Goal: Transaction & Acquisition: Purchase product/service

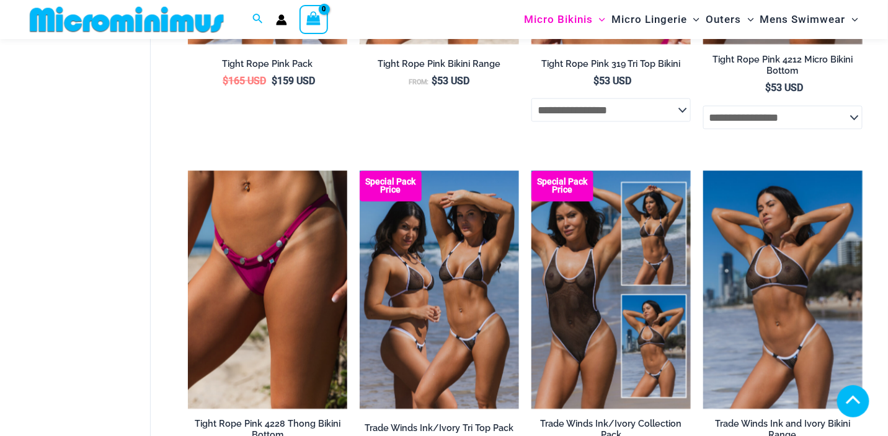
scroll to position [383, 0]
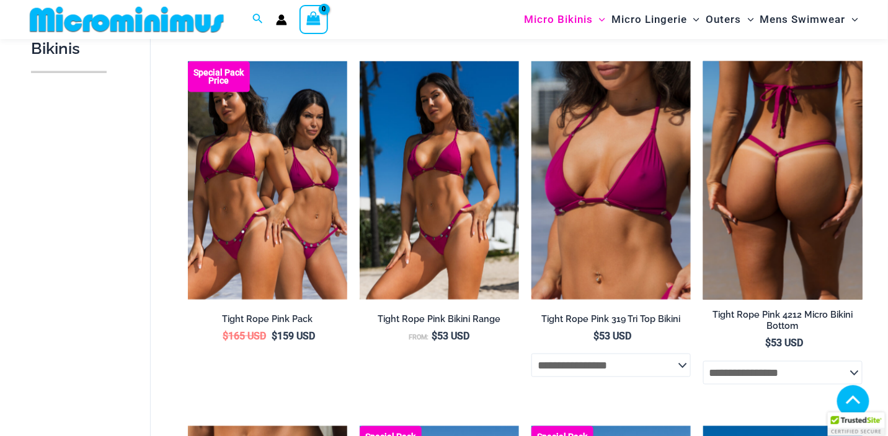
click at [773, 174] on img at bounding box center [782, 180] width 159 height 239
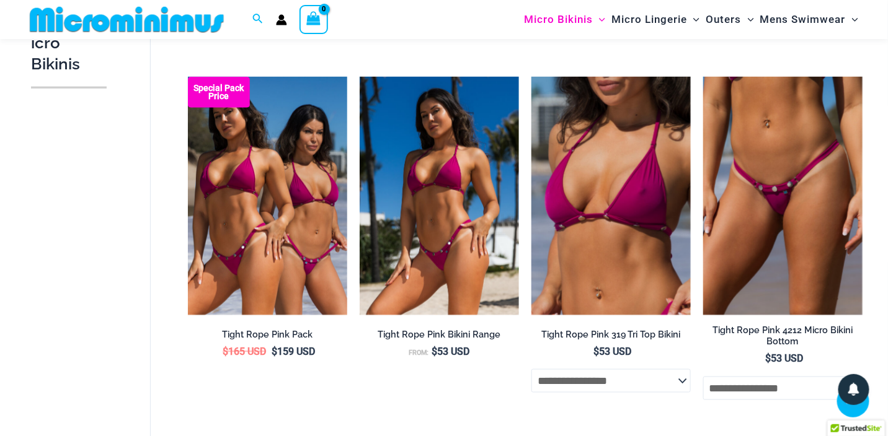
scroll to position [259, 0]
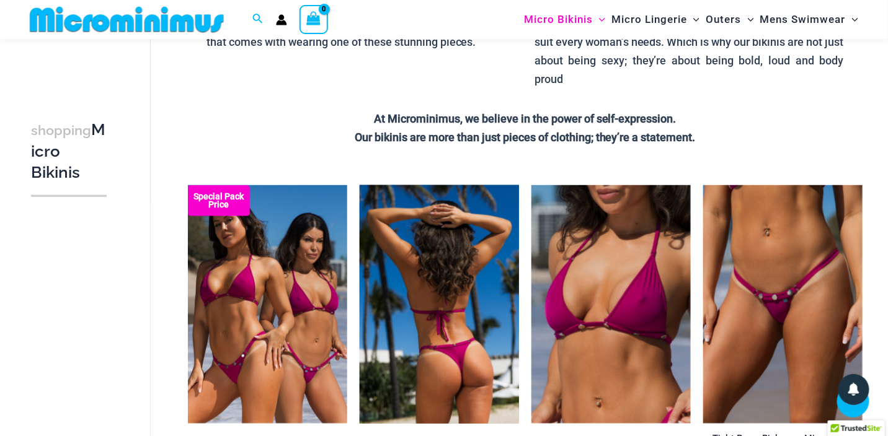
click at [433, 330] on img at bounding box center [439, 304] width 159 height 239
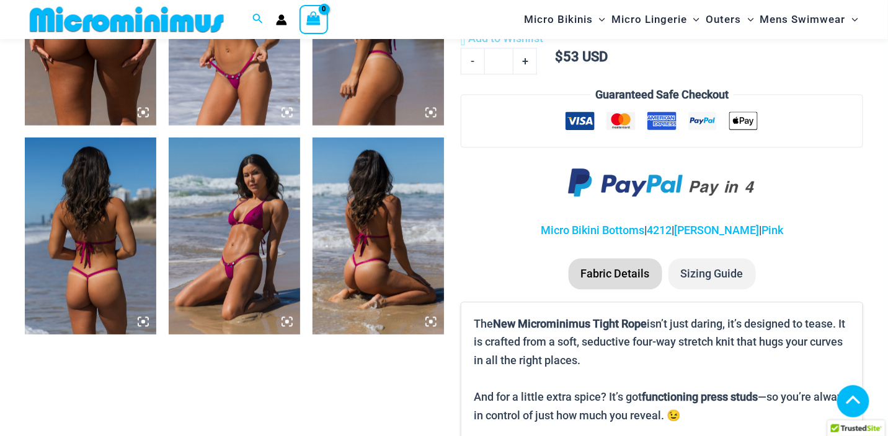
scroll to position [858, 0]
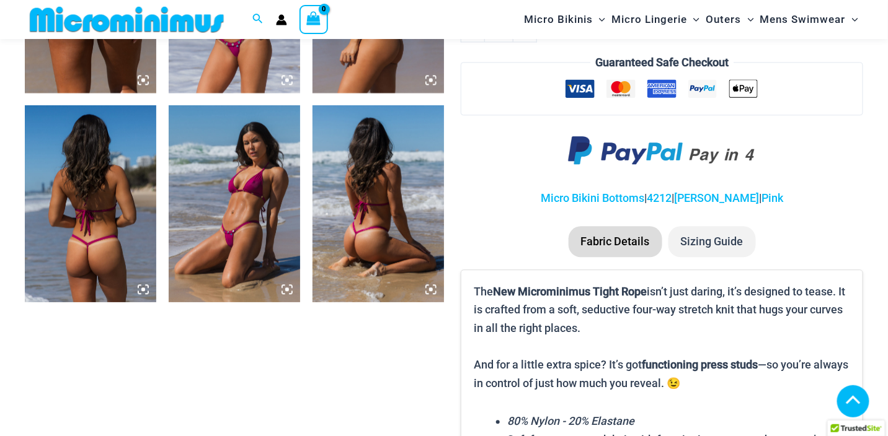
click at [257, 241] on img at bounding box center [234, 203] width 131 height 197
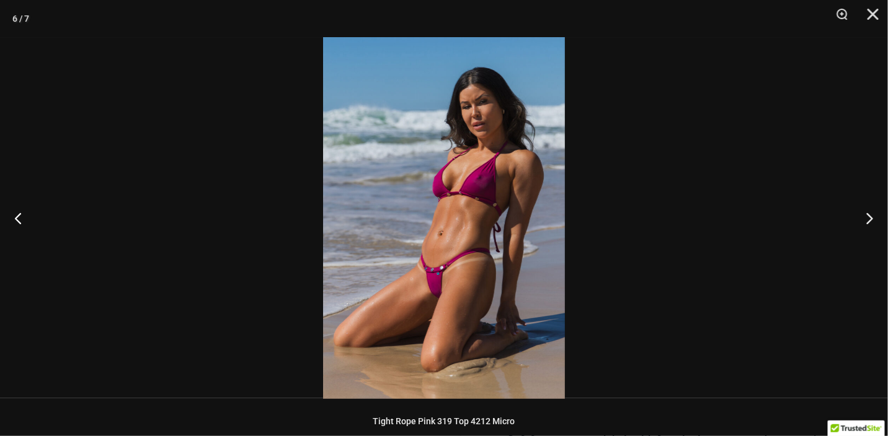
click at [499, 204] on img at bounding box center [444, 218] width 242 height 362
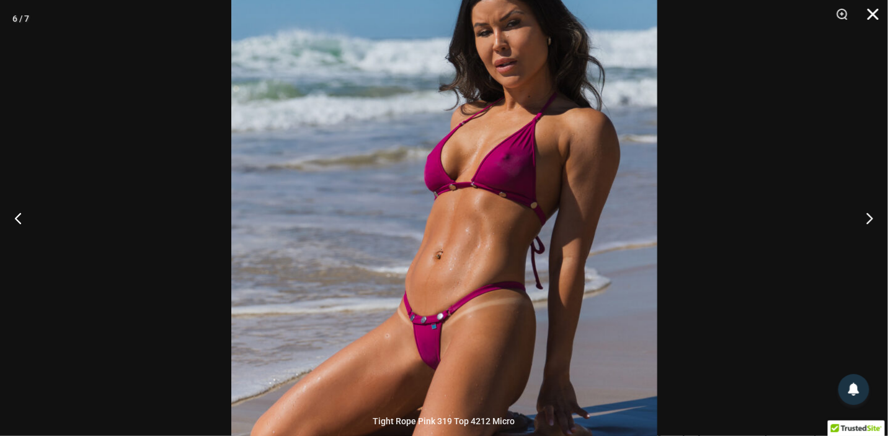
click at [873, 12] on button "Close" at bounding box center [868, 18] width 31 height 37
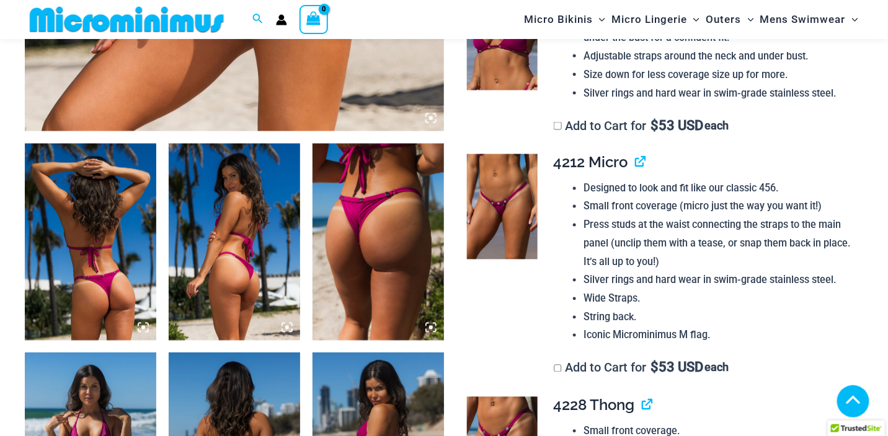
scroll to position [734, 0]
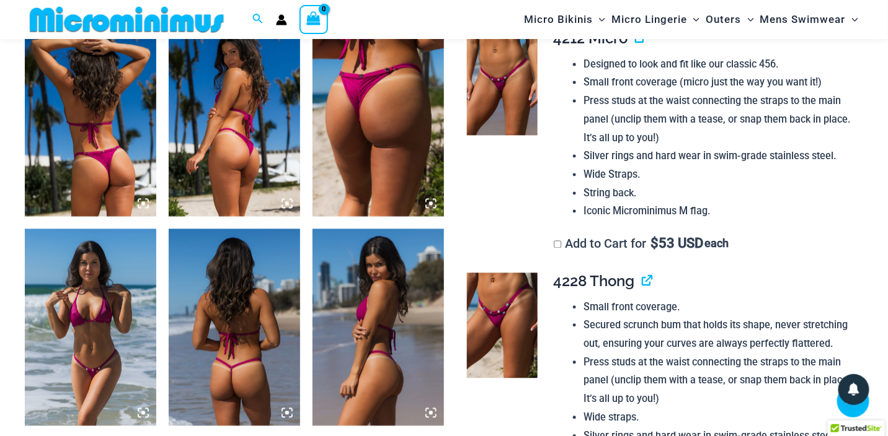
click at [371, 117] on img at bounding box center [377, 118] width 131 height 197
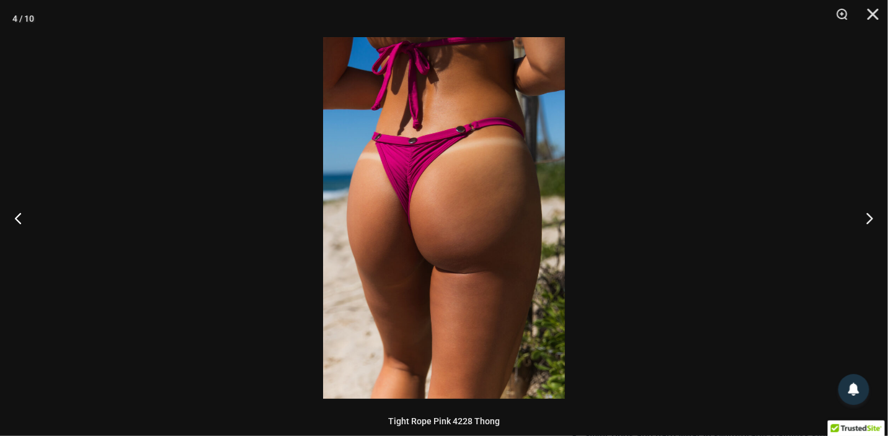
click at [402, 146] on img at bounding box center [444, 218] width 242 height 362
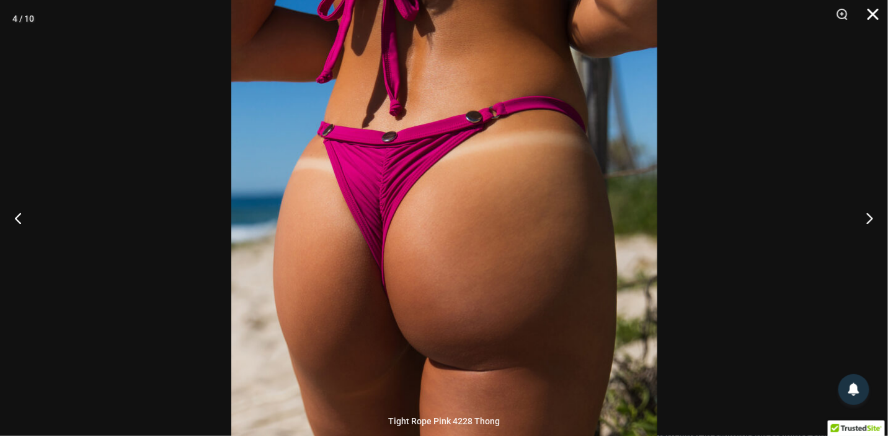
click at [880, 15] on button "Close" at bounding box center [868, 18] width 31 height 37
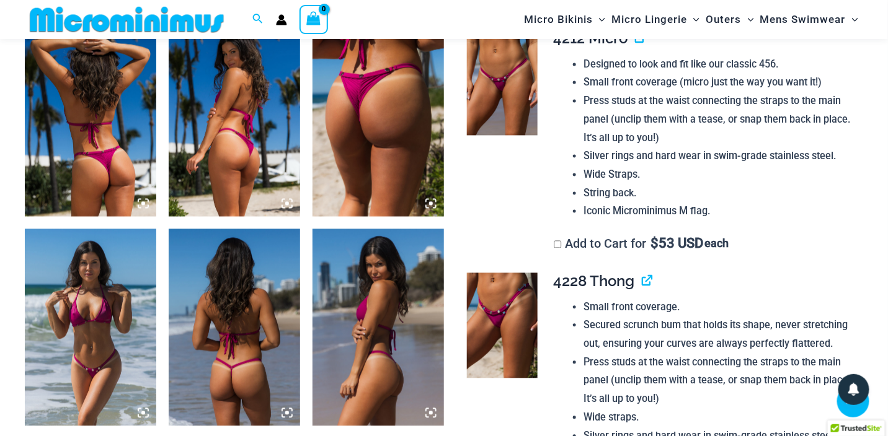
click at [500, 343] on img at bounding box center [502, 325] width 71 height 105
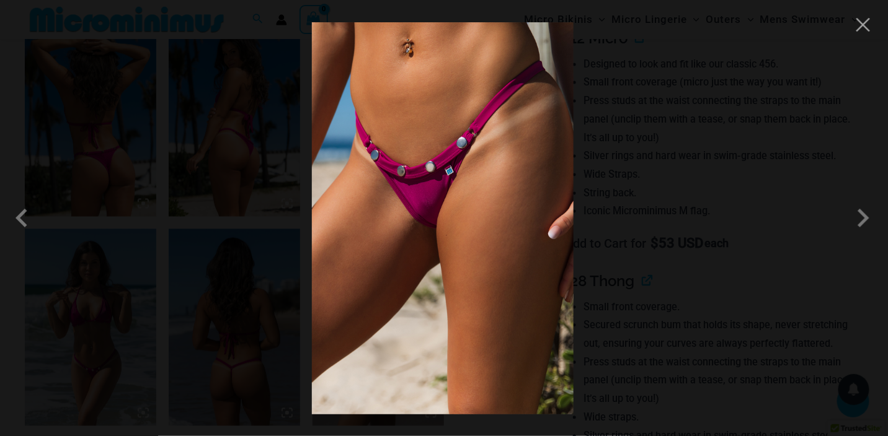
click at [484, 175] on img at bounding box center [443, 218] width 262 height 392
click at [862, 27] on button "Close" at bounding box center [863, 25] width 19 height 19
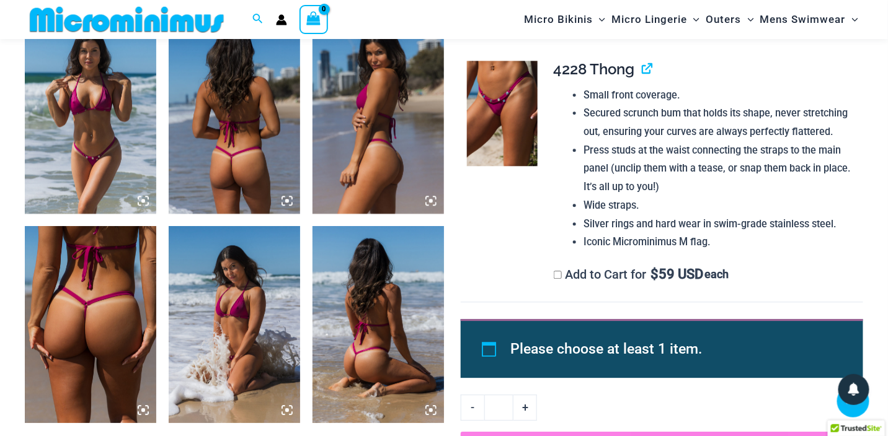
scroll to position [856, 0]
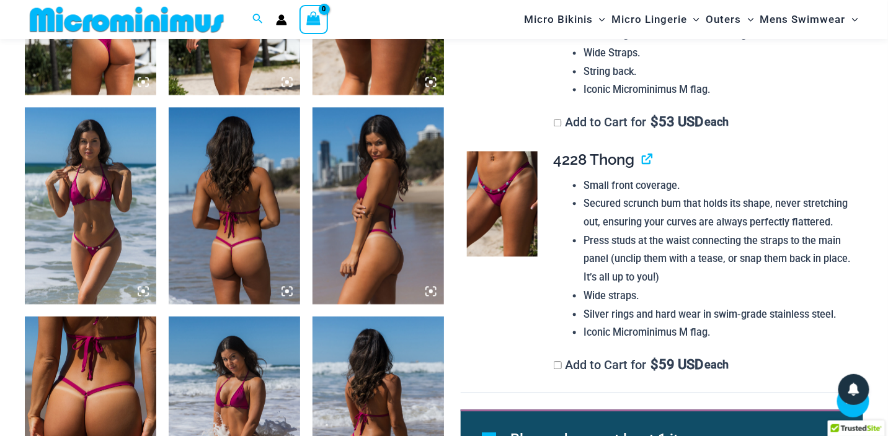
click at [96, 205] on img at bounding box center [90, 205] width 131 height 197
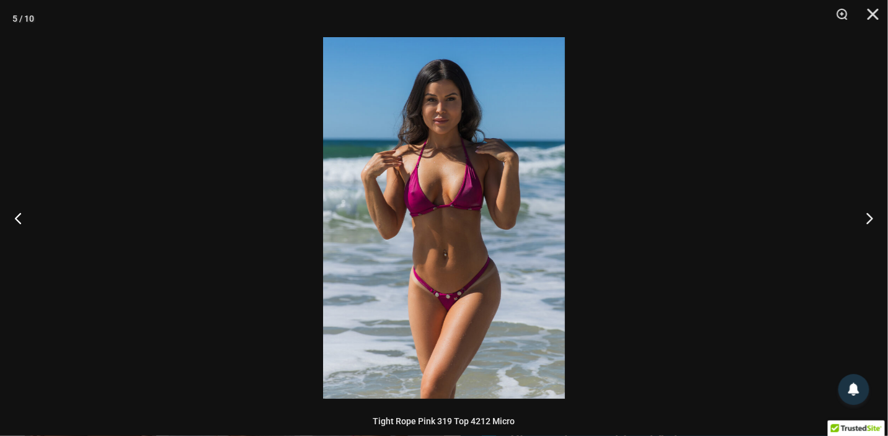
click at [420, 215] on img at bounding box center [444, 218] width 242 height 362
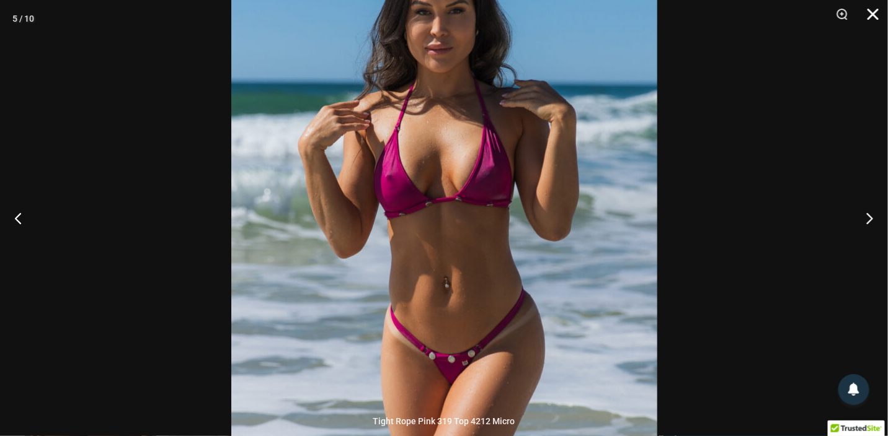
click at [877, 12] on button "Close" at bounding box center [868, 18] width 31 height 37
